Goal: Task Accomplishment & Management: Use online tool/utility

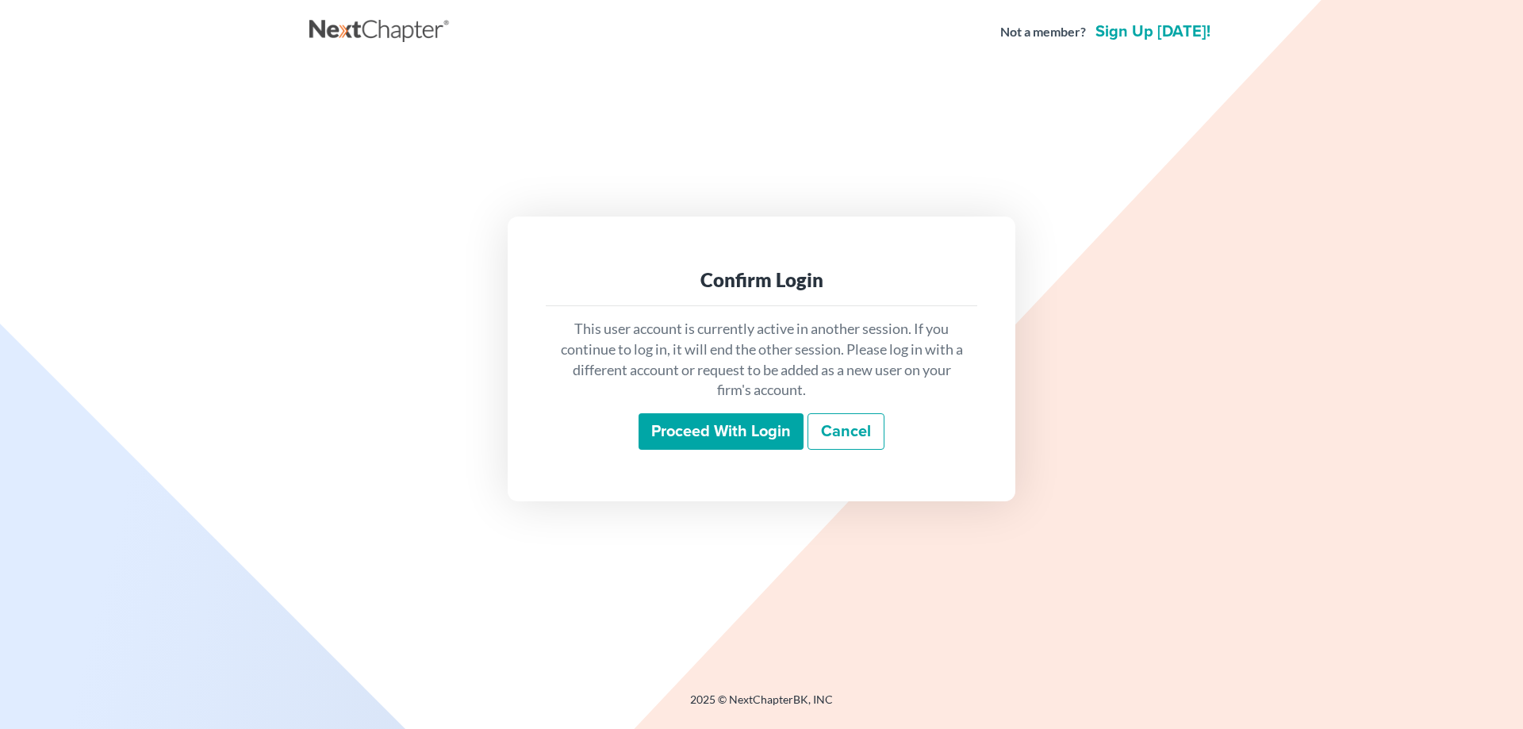
click at [717, 437] on input "Proceed with login" at bounding box center [721, 431] width 165 height 36
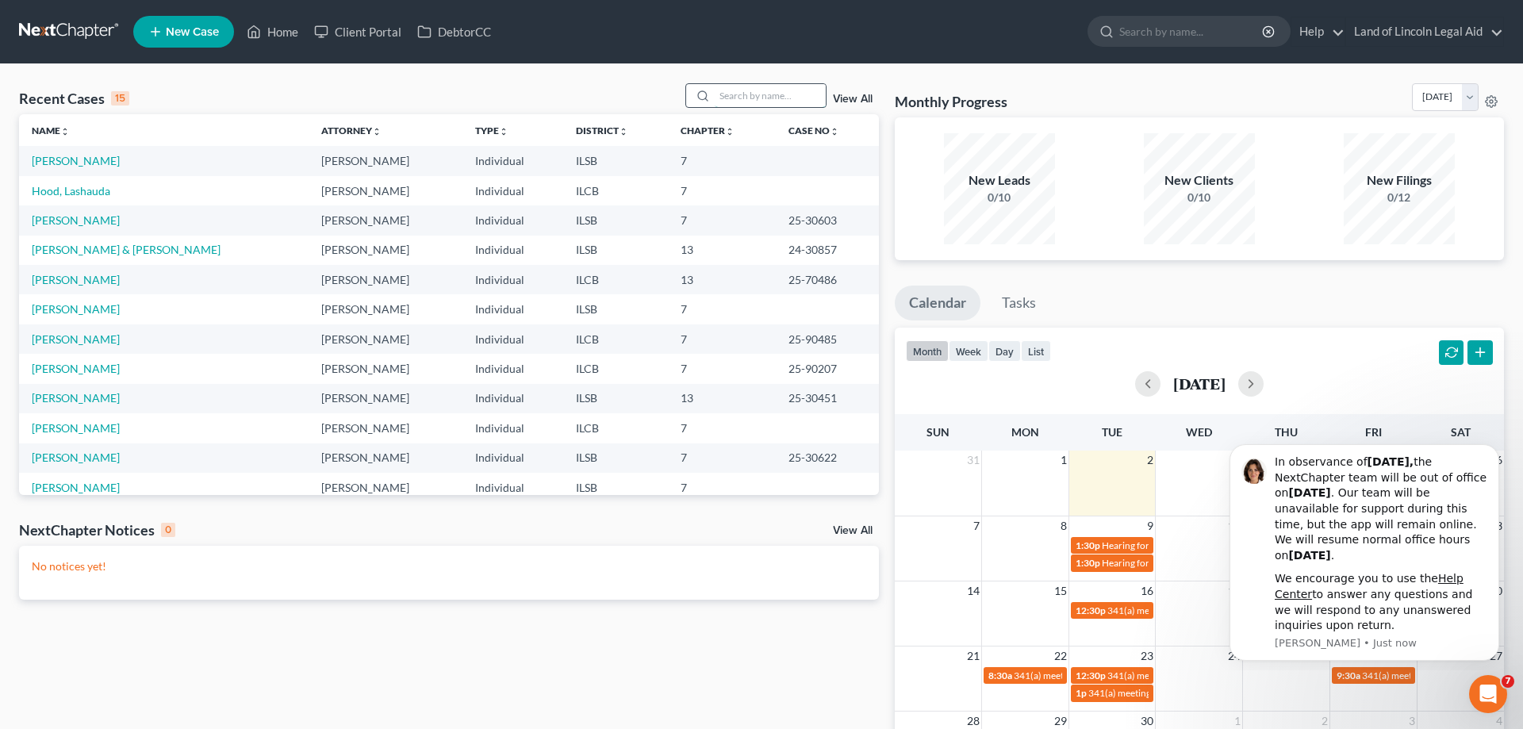
click at [759, 87] on input "search" at bounding box center [770, 95] width 111 height 23
type input "howell"
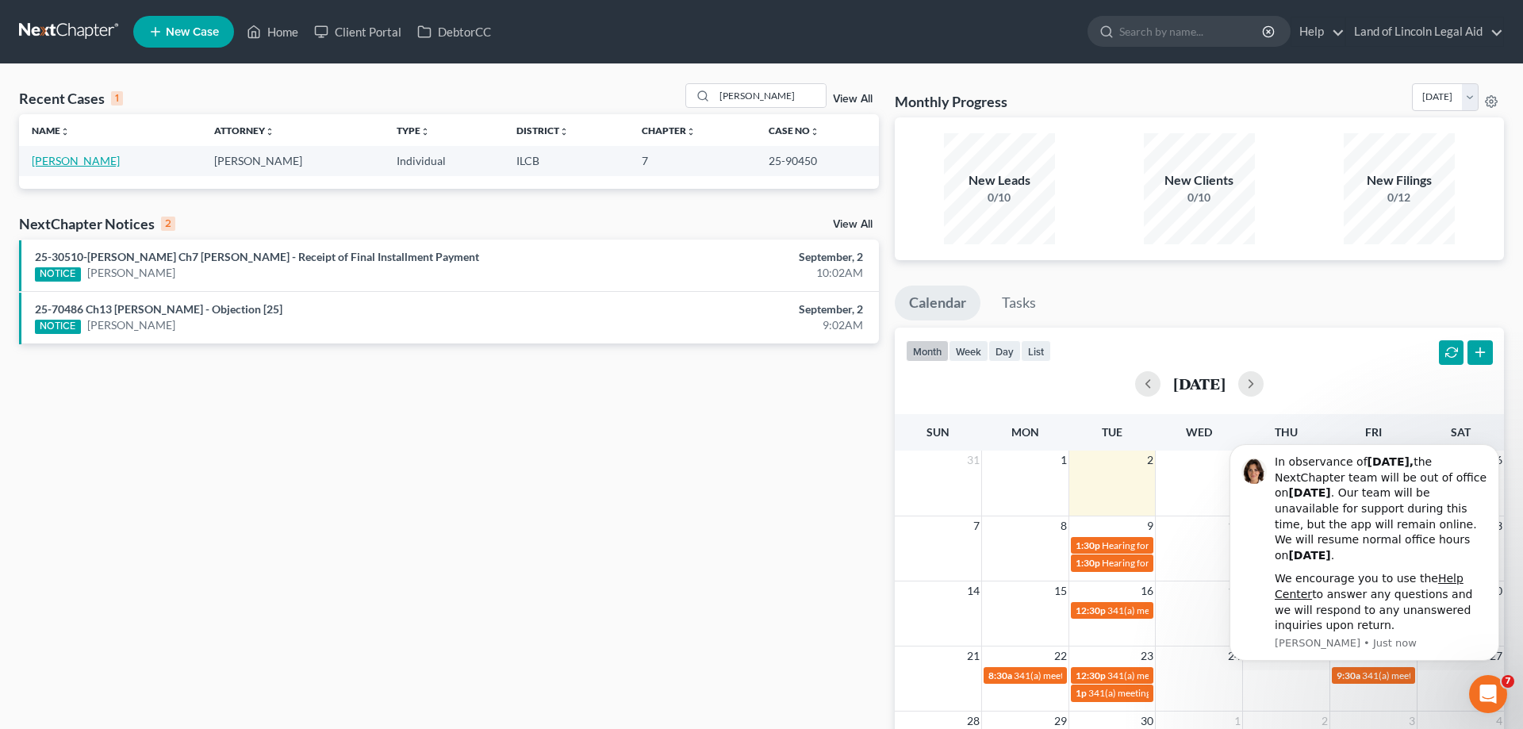
click at [58, 163] on link "Howell, Robert" at bounding box center [76, 160] width 88 height 13
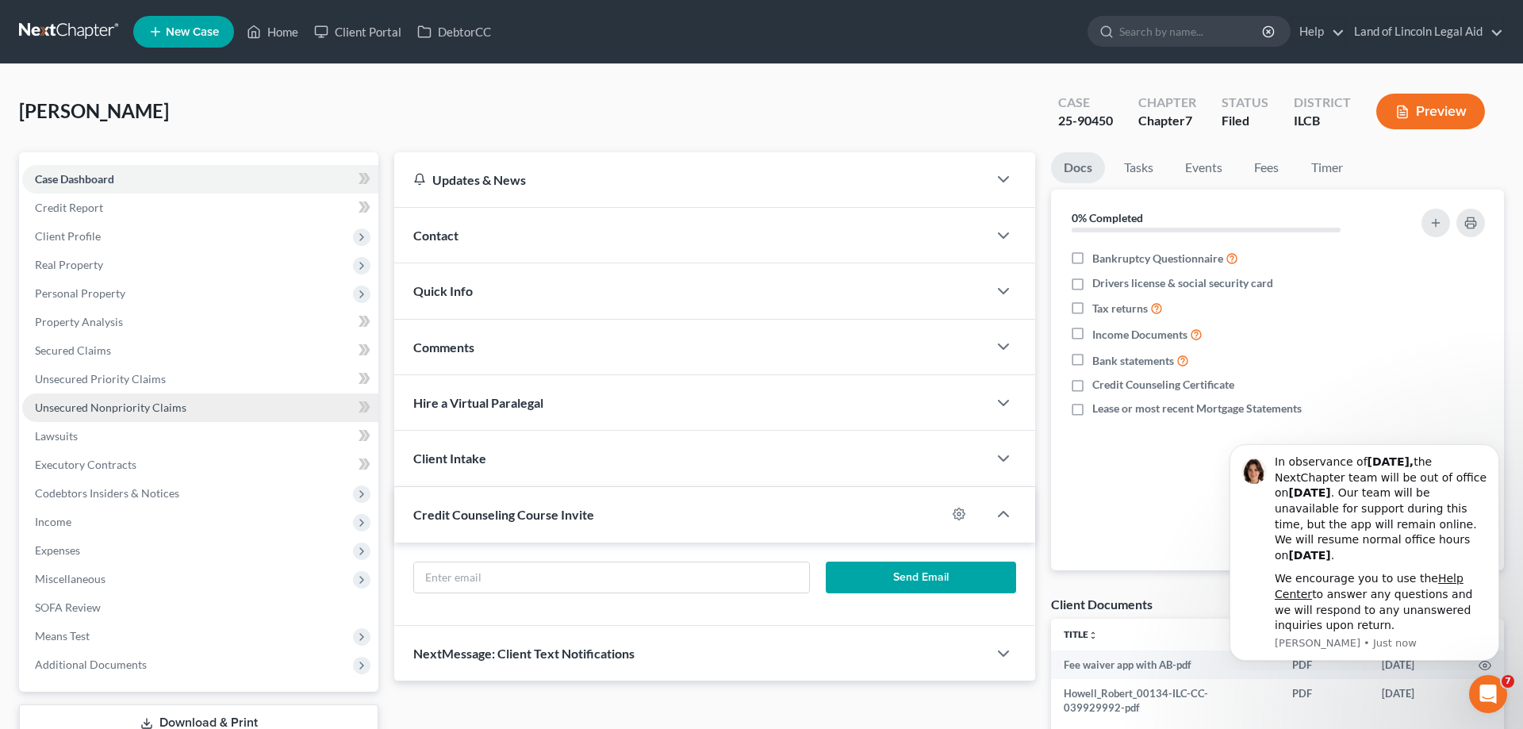
click at [158, 401] on span "Unsecured Nonpriority Claims" at bounding box center [111, 407] width 152 height 13
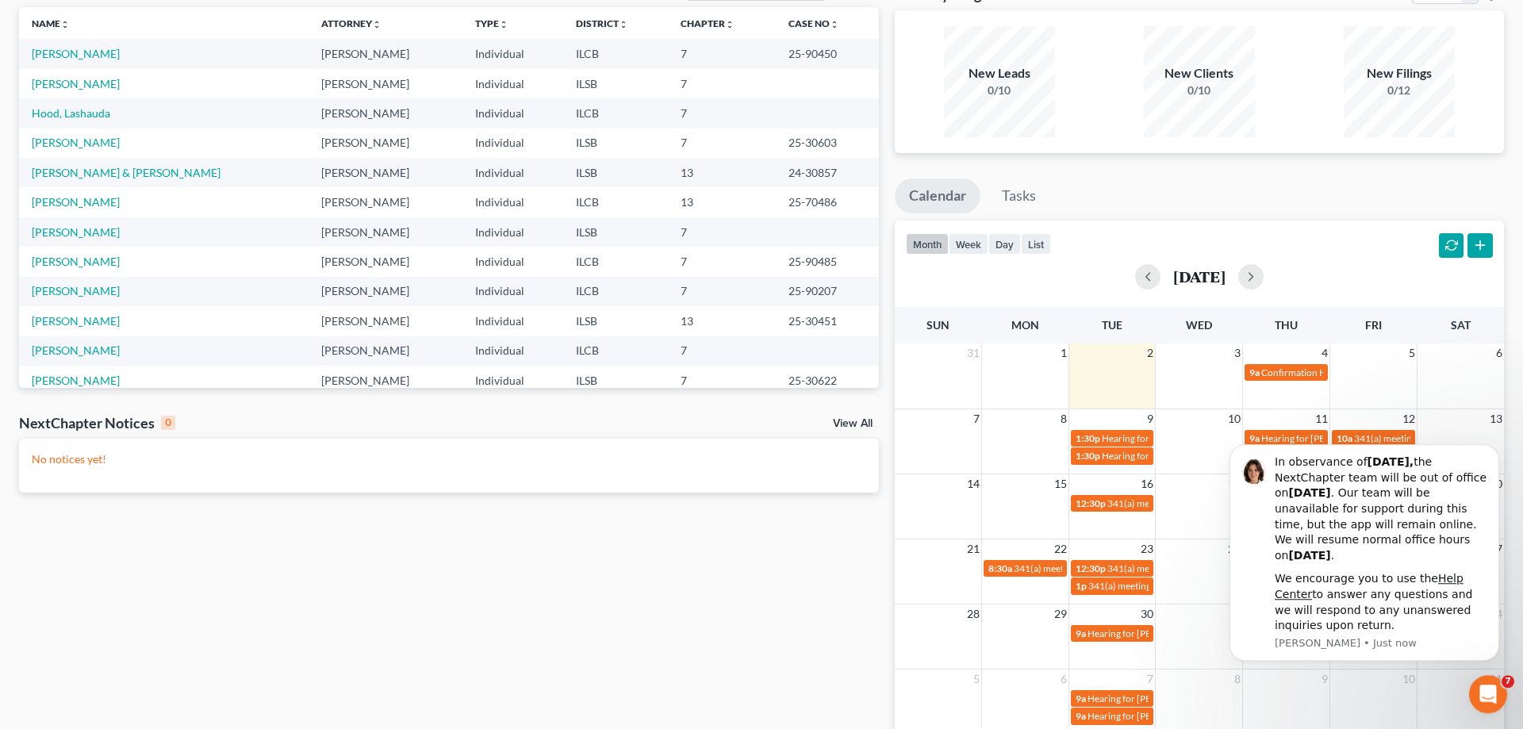
scroll to position [106, 0]
click at [862, 421] on div "NextChapter Notices 0 View All" at bounding box center [449, 426] width 860 height 25
click at [862, 426] on link "View All" at bounding box center [853, 424] width 40 height 11
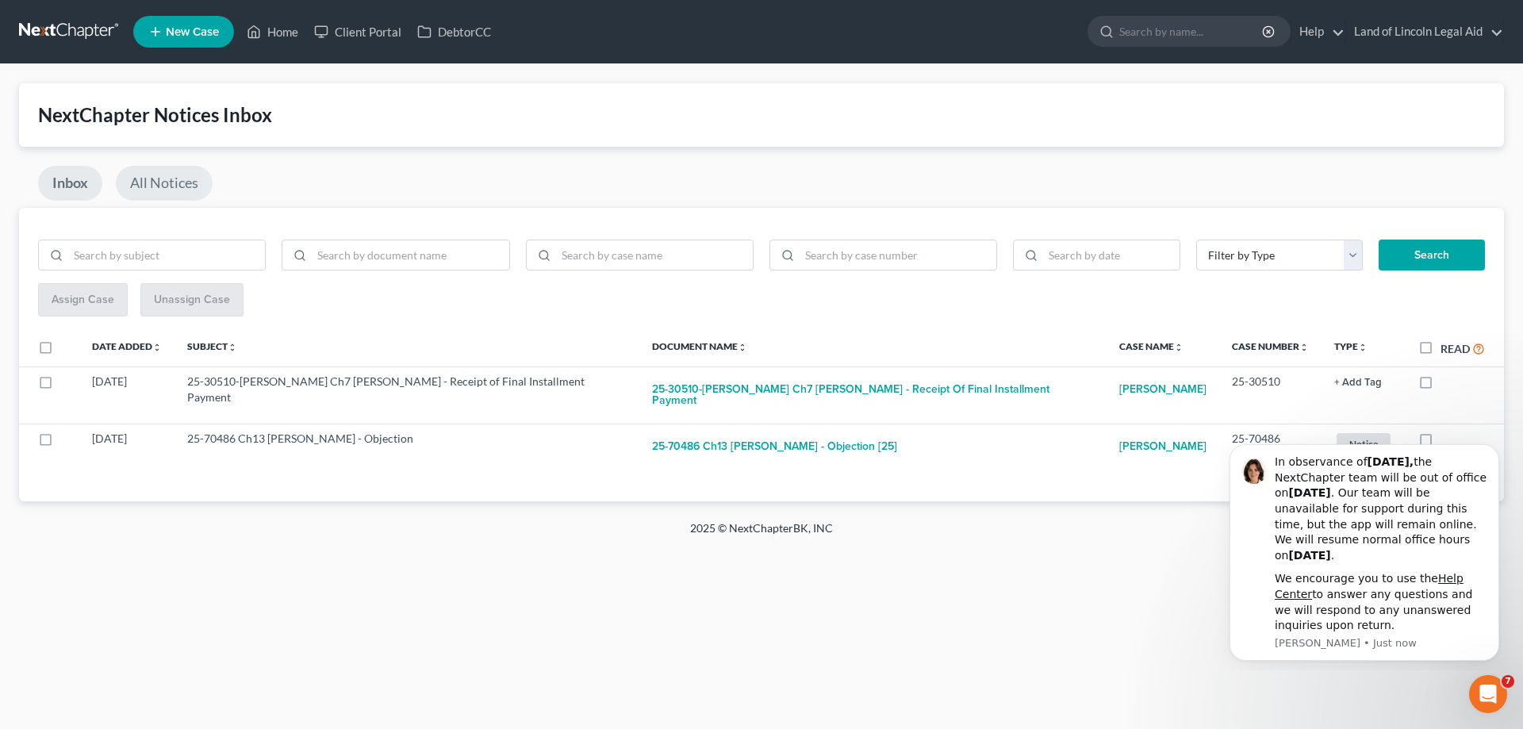
click at [151, 179] on link "All Notices" at bounding box center [164, 183] width 97 height 35
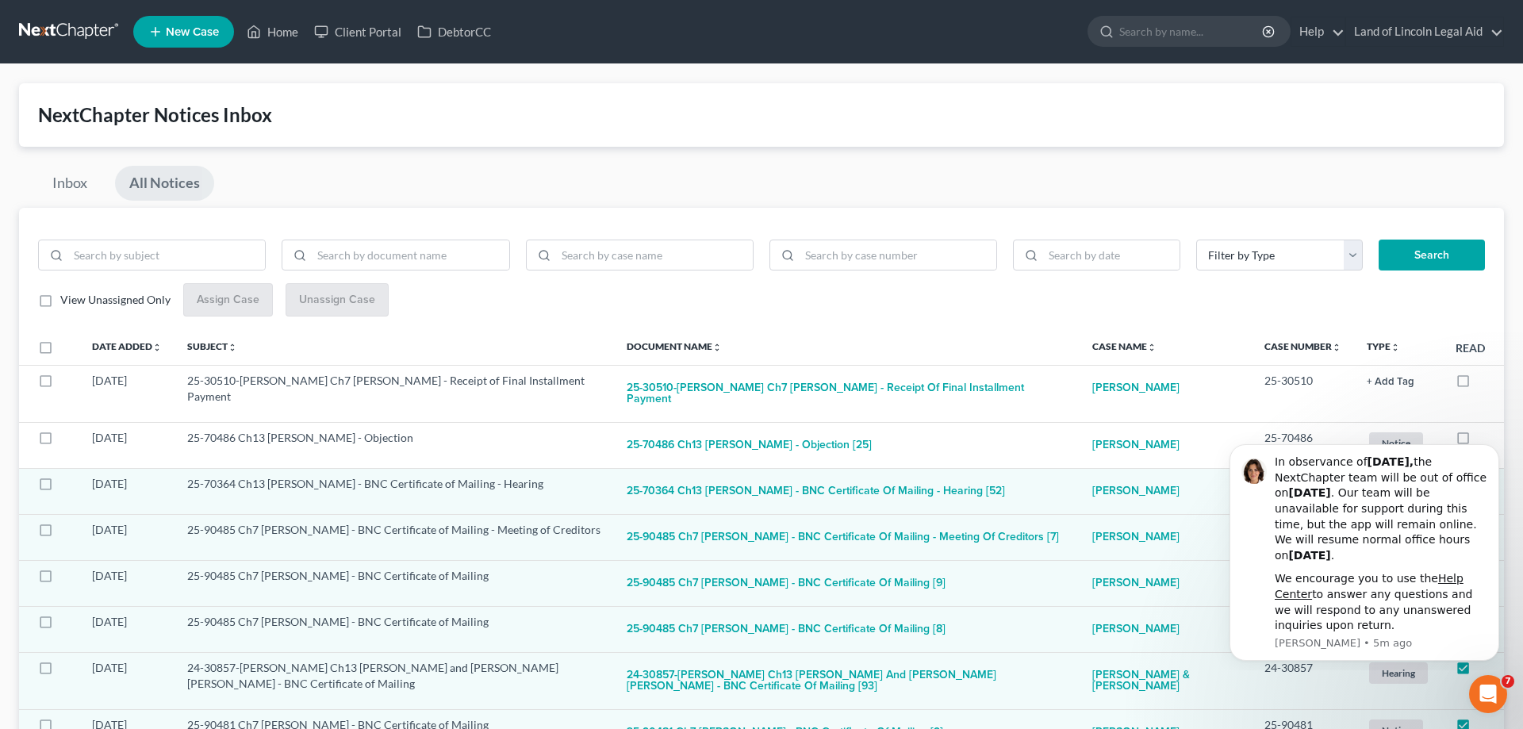
click at [69, 35] on link at bounding box center [70, 31] width 102 height 29
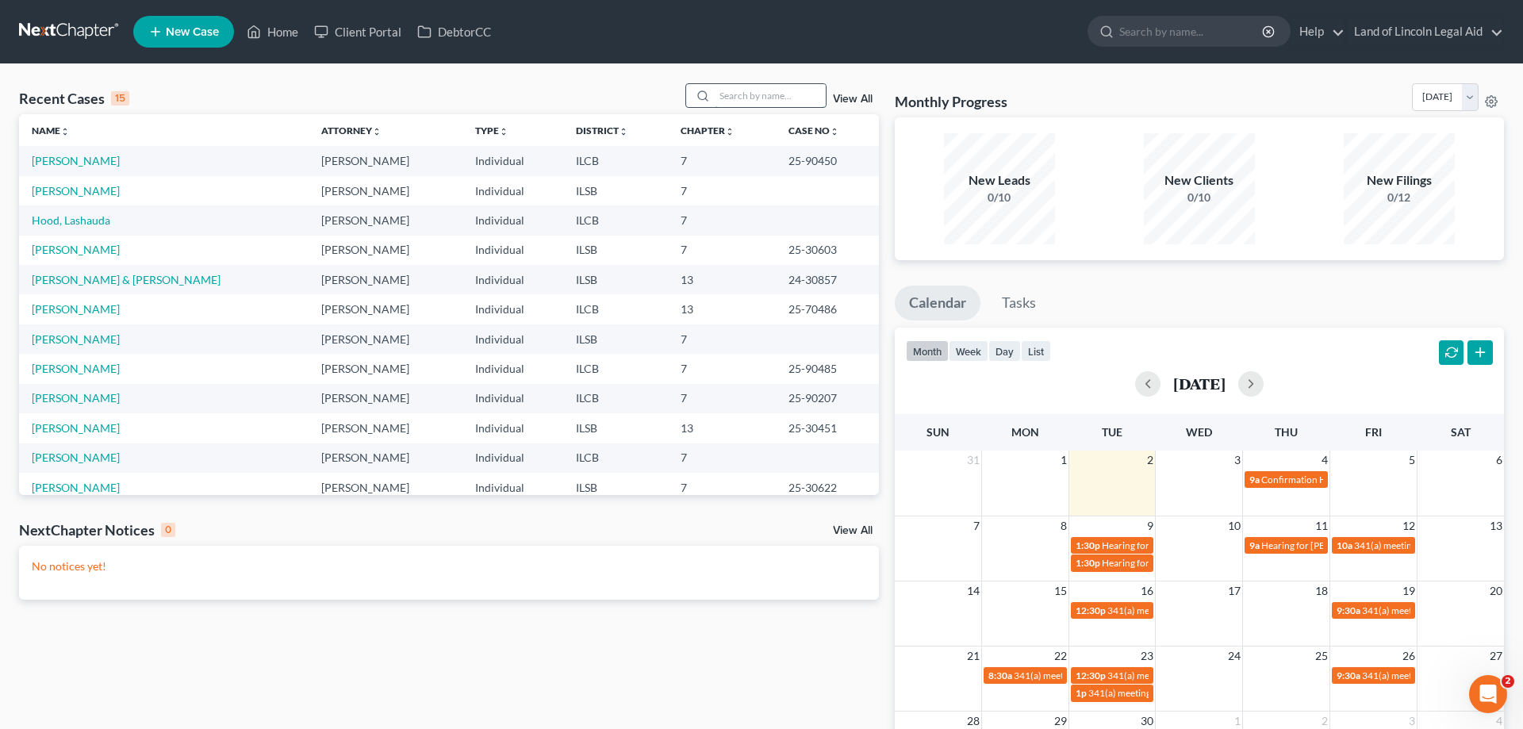
click at [722, 94] on input "search" at bounding box center [770, 95] width 111 height 23
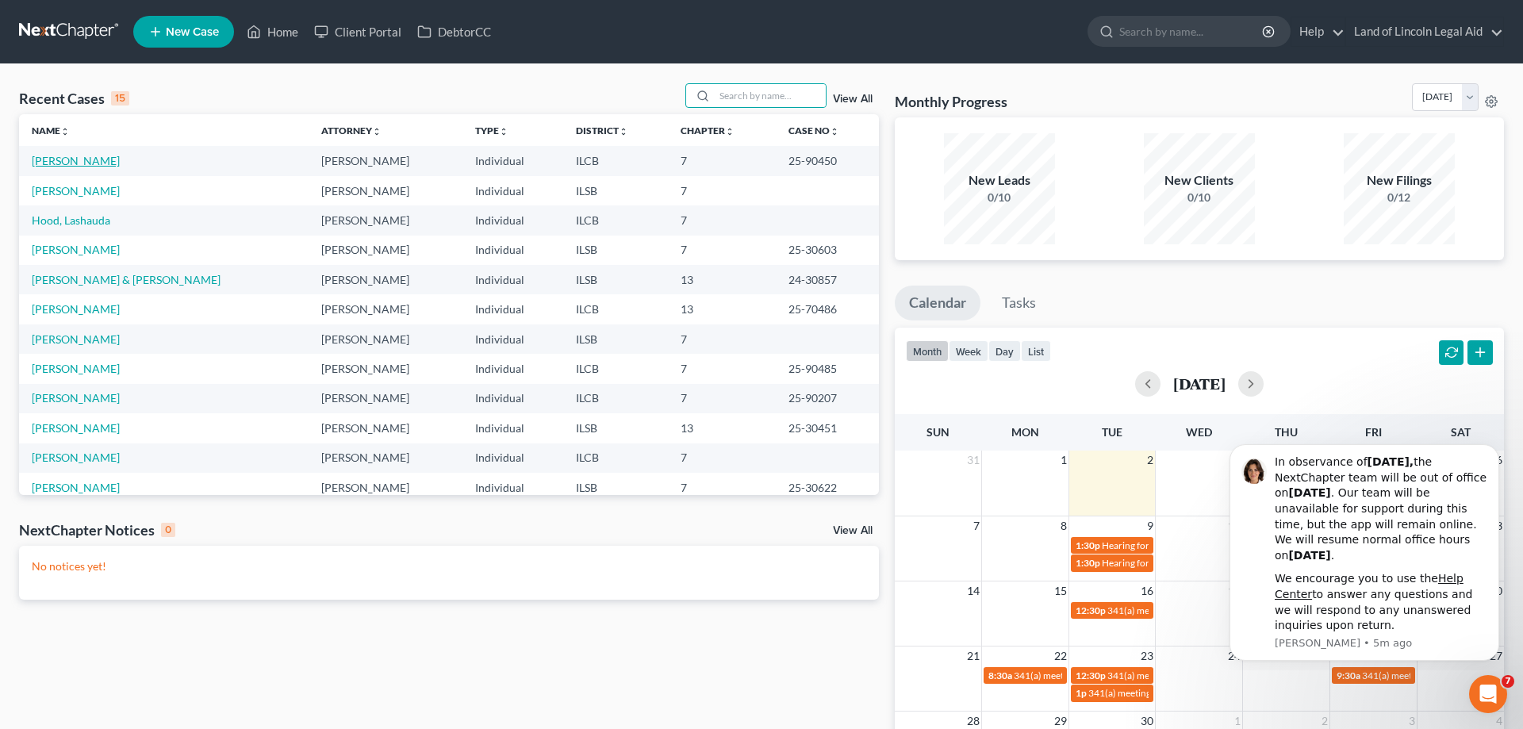
click at [84, 163] on link "Howell, Robert" at bounding box center [76, 160] width 88 height 13
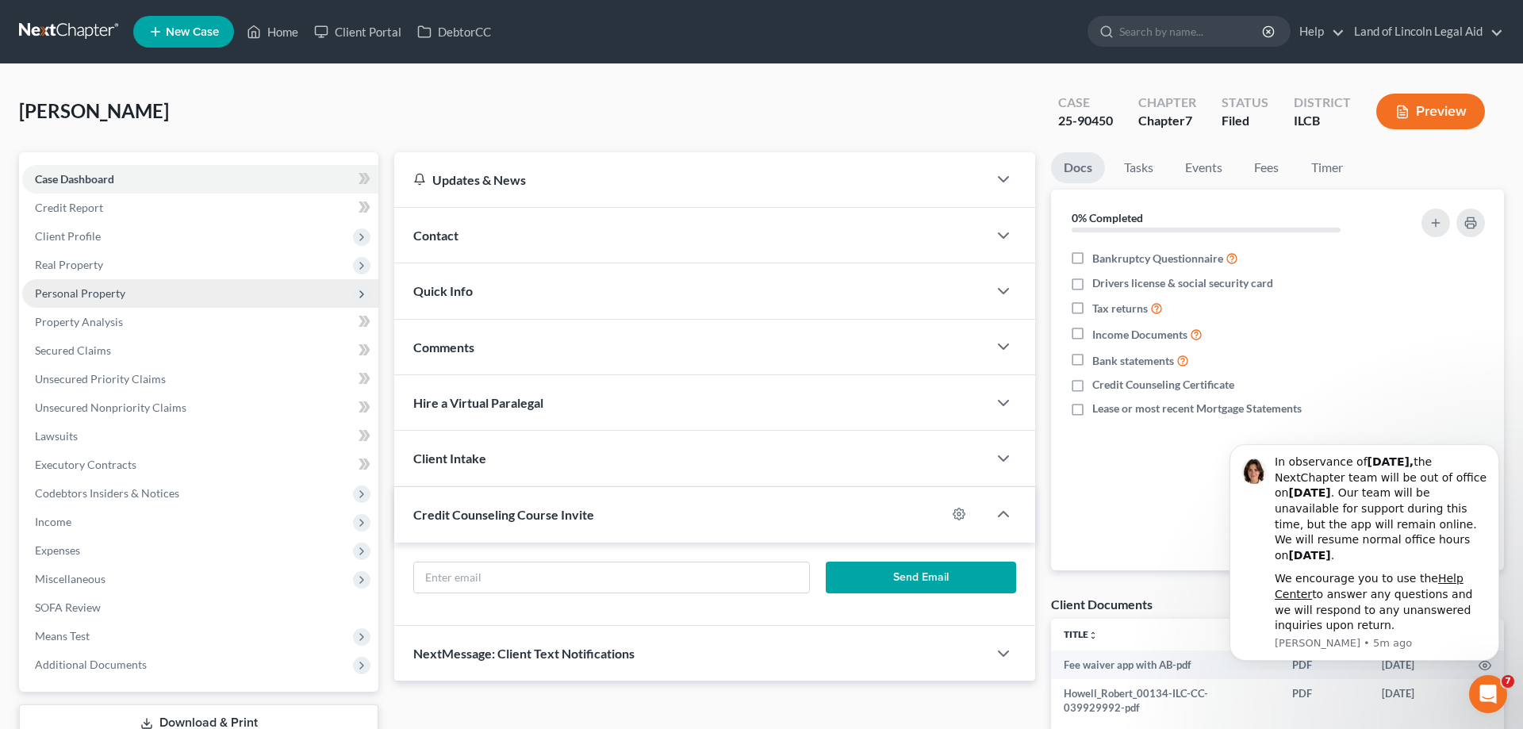
click at [118, 287] on span "Personal Property" at bounding box center [80, 292] width 90 height 13
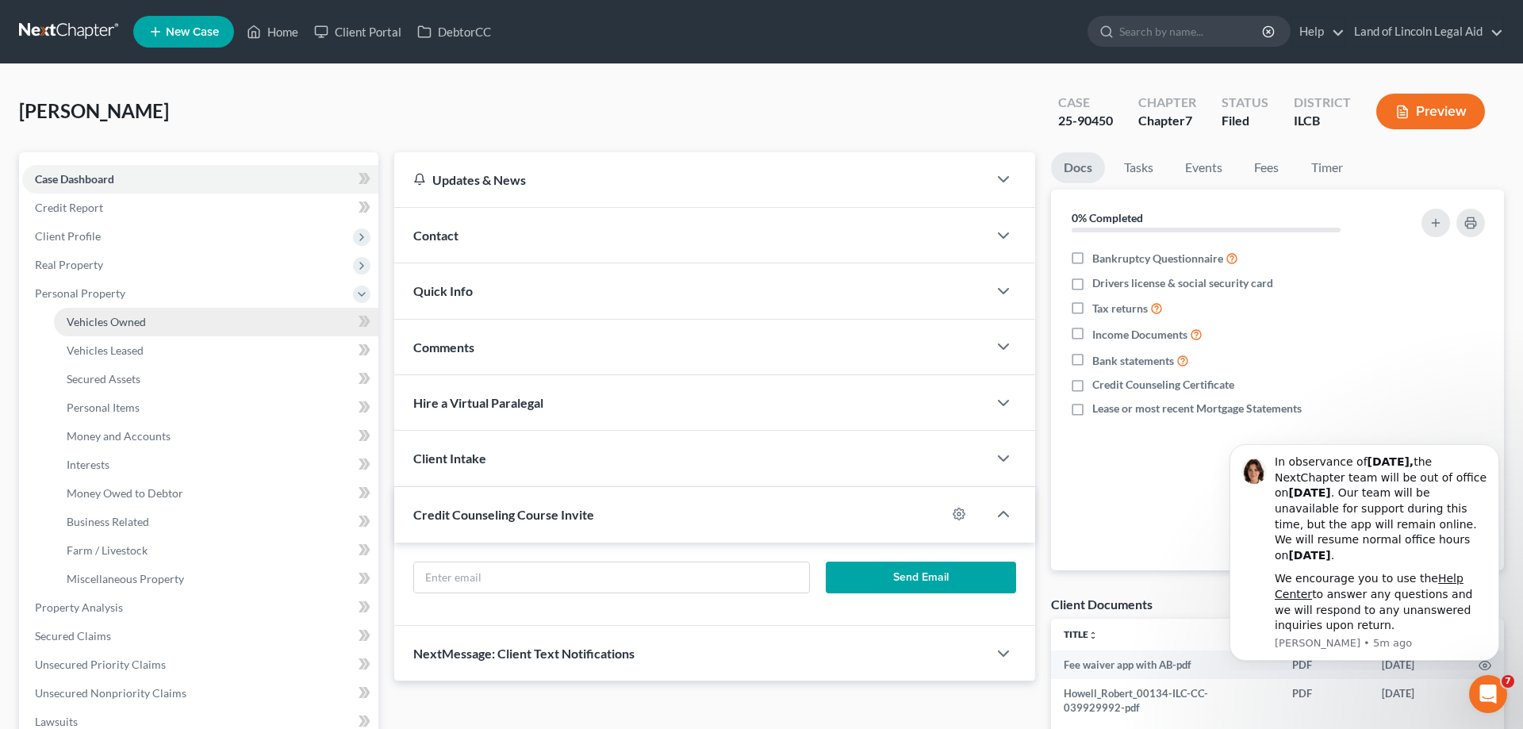
click at [164, 318] on link "Vehicles Owned" at bounding box center [216, 322] width 325 height 29
